Goal: Find specific page/section: Find specific page/section

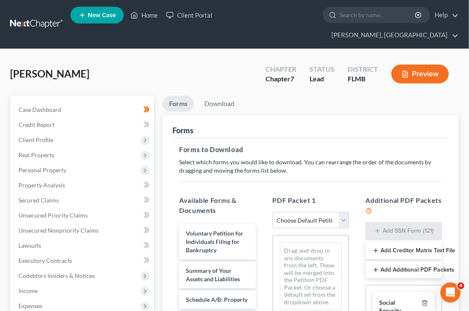
click at [463, 22] on nav "Home New Case Client Portal [PERSON_NAME], [GEOGRAPHIC_DATA] [EMAIL_ADDRESS][DO…" at bounding box center [234, 24] width 469 height 49
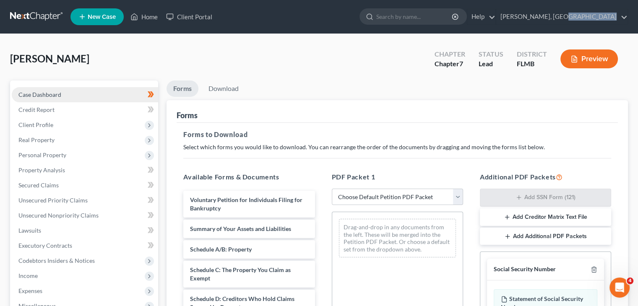
click at [27, 96] on span "Case Dashboard" at bounding box center [39, 94] width 43 height 7
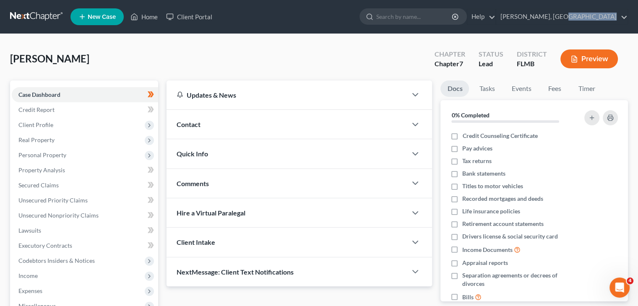
click at [235, 103] on div "Updates & News" at bounding box center [287, 95] width 240 height 29
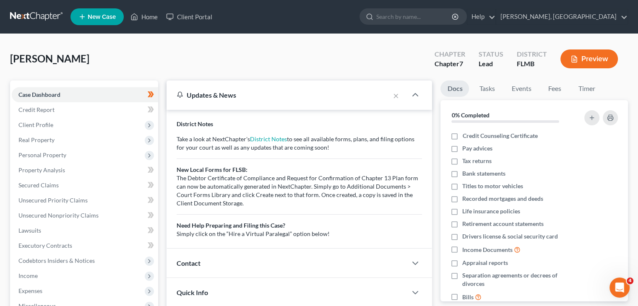
click at [235, 103] on div "Updates & News" at bounding box center [278, 95] width 223 height 29
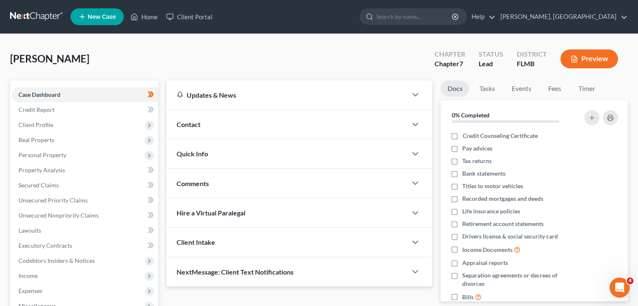
click at [235, 103] on div "Updates & News" at bounding box center [287, 95] width 240 height 29
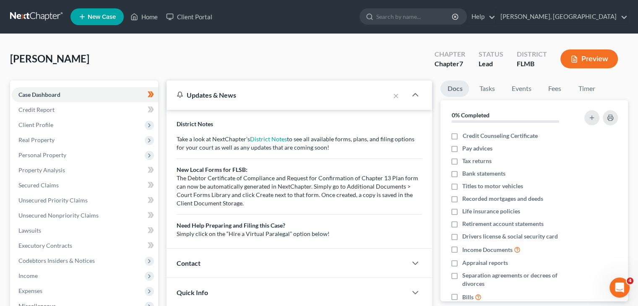
click at [235, 103] on div "Updates & News" at bounding box center [278, 95] width 223 height 29
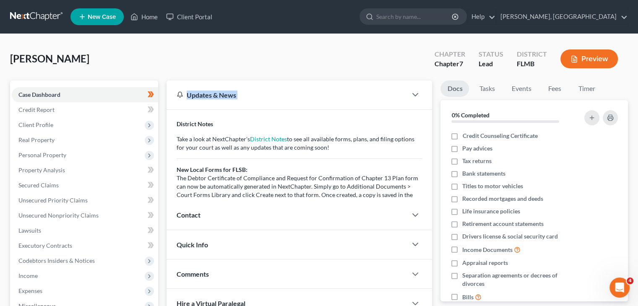
click at [235, 103] on div "Updates & News" at bounding box center [287, 95] width 240 height 29
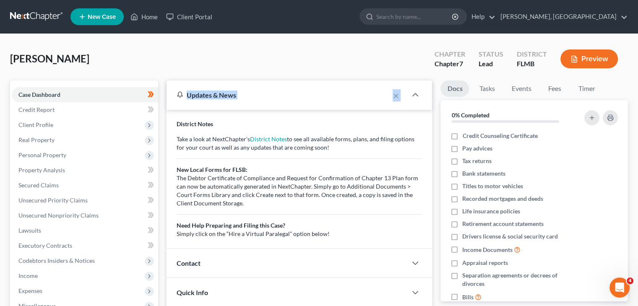
click at [235, 103] on div "Updates & News" at bounding box center [278, 95] width 223 height 29
click at [235, 103] on div "Updates & News" at bounding box center [287, 95] width 240 height 29
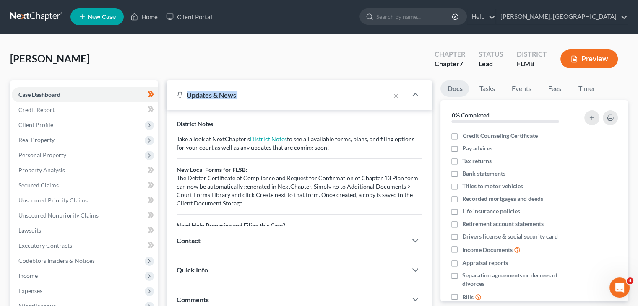
click at [235, 103] on div "Updates & News" at bounding box center [278, 95] width 223 height 29
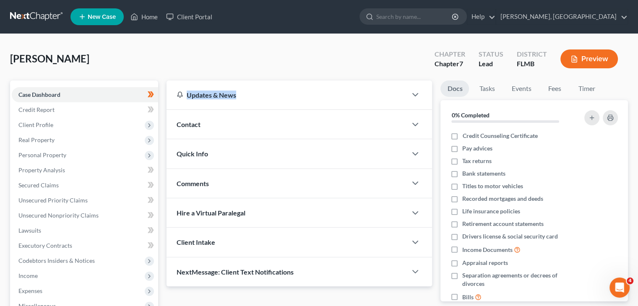
click at [235, 103] on div "Updates & News" at bounding box center [287, 95] width 240 height 29
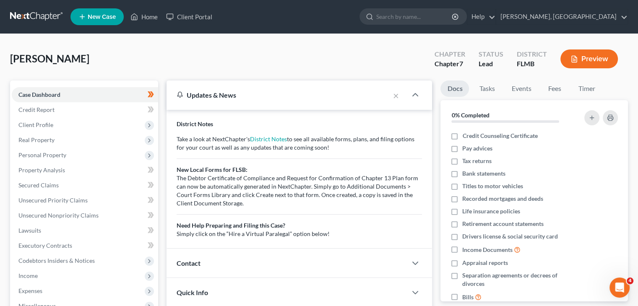
click at [235, 103] on div "Updates & News" at bounding box center [278, 95] width 223 height 29
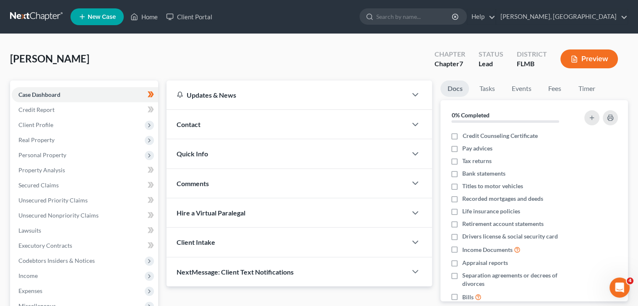
click at [235, 103] on div "Updates & News" at bounding box center [287, 95] width 240 height 29
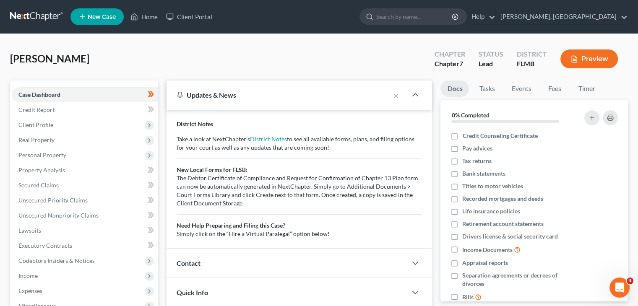
click at [235, 103] on div "Updates & News" at bounding box center [278, 95] width 223 height 29
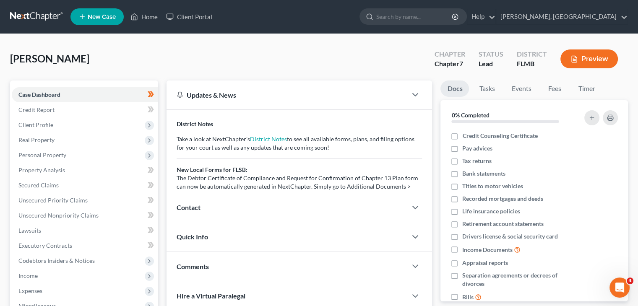
click at [235, 103] on div "Updates & News" at bounding box center [287, 95] width 240 height 29
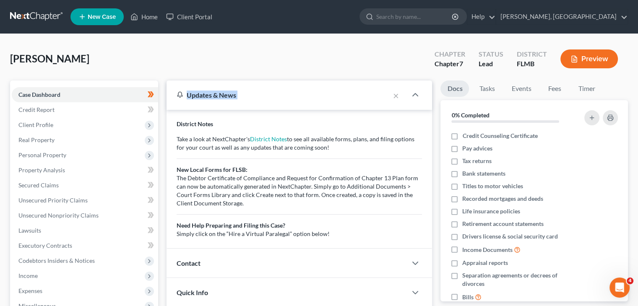
click at [235, 103] on div "Updates & News" at bounding box center [278, 95] width 223 height 29
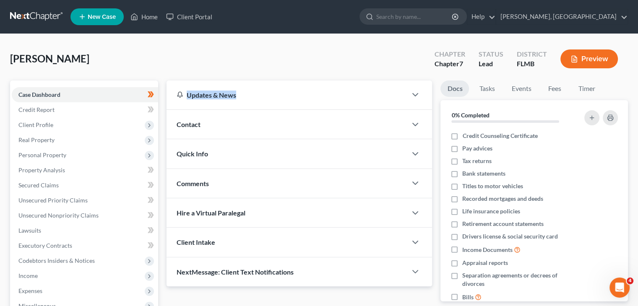
click at [469, 6] on ul "New Case Home Client Portal - No Result - See all results Or Press Enter... Hel…" at bounding box center [350, 17] width 558 height 22
